Goal: Information Seeking & Learning: Learn about a topic

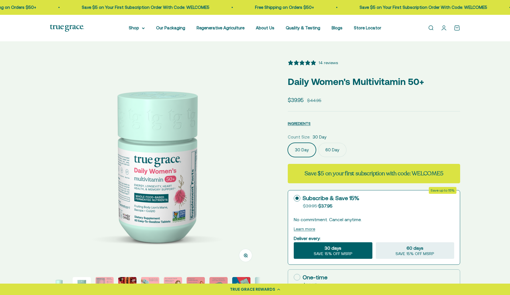
select select "3"
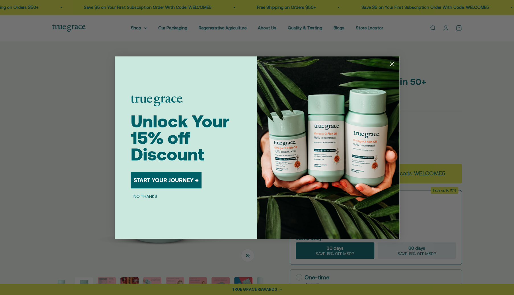
click at [394, 63] on circle "Close dialog" at bounding box center [392, 63] width 9 height 9
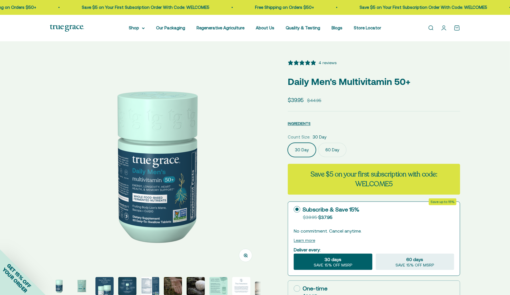
select select "3"
